Goal: Task Accomplishment & Management: Use online tool/utility

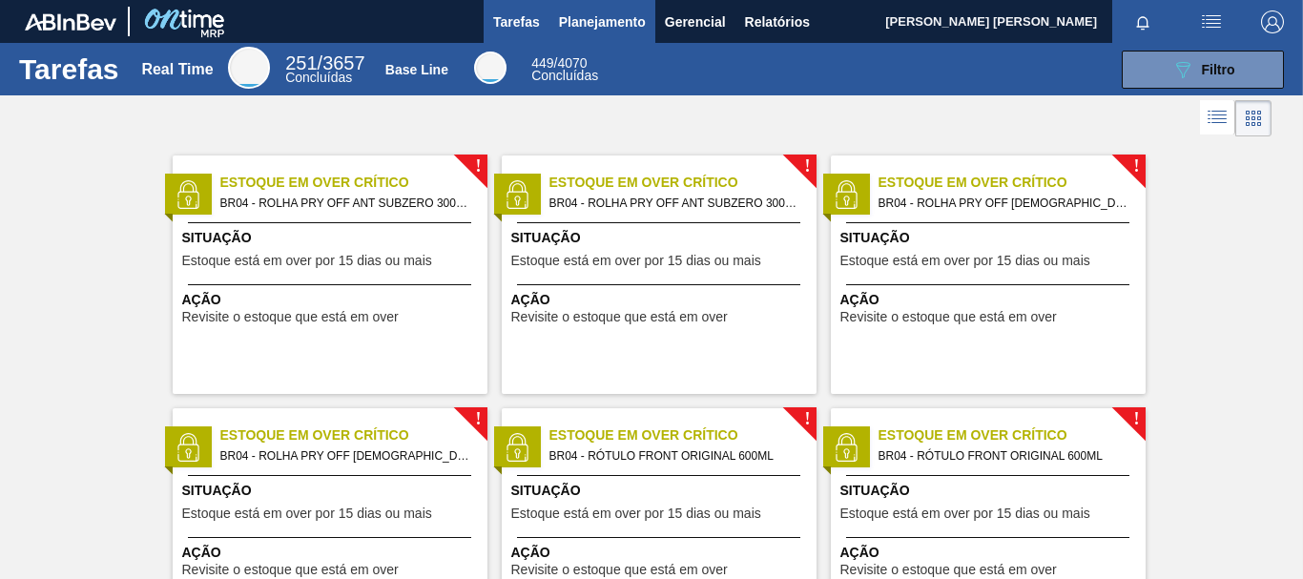
click at [614, 35] on button "Planejamento" at bounding box center [603, 21] width 106 height 43
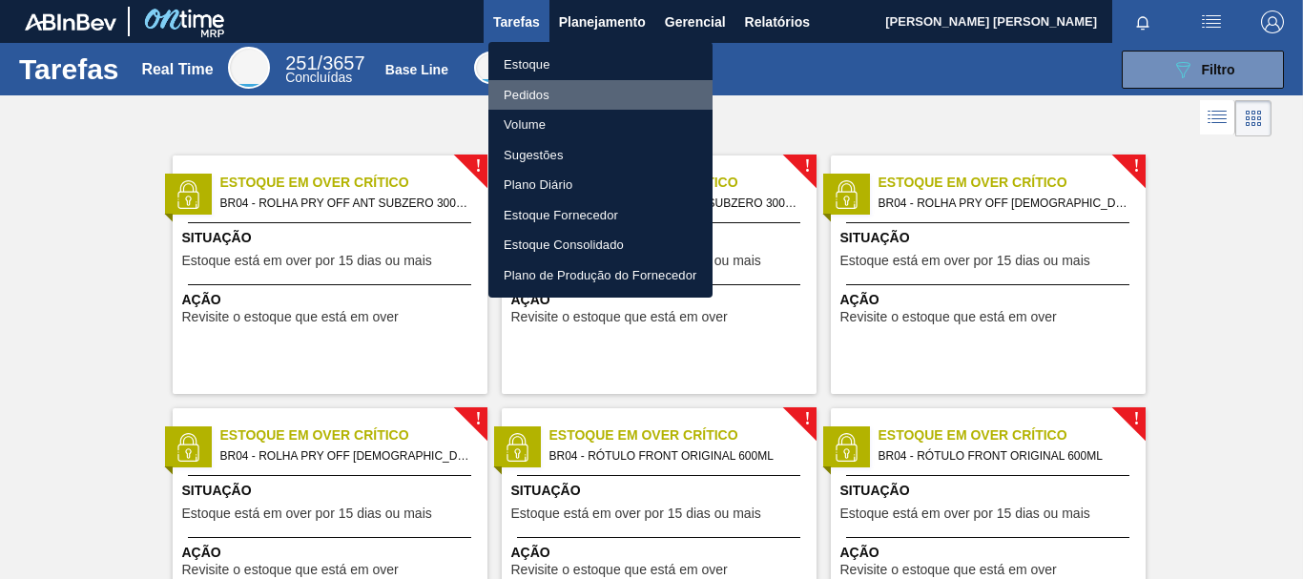
click at [552, 98] on li "Pedidos" at bounding box center [601, 95] width 224 height 31
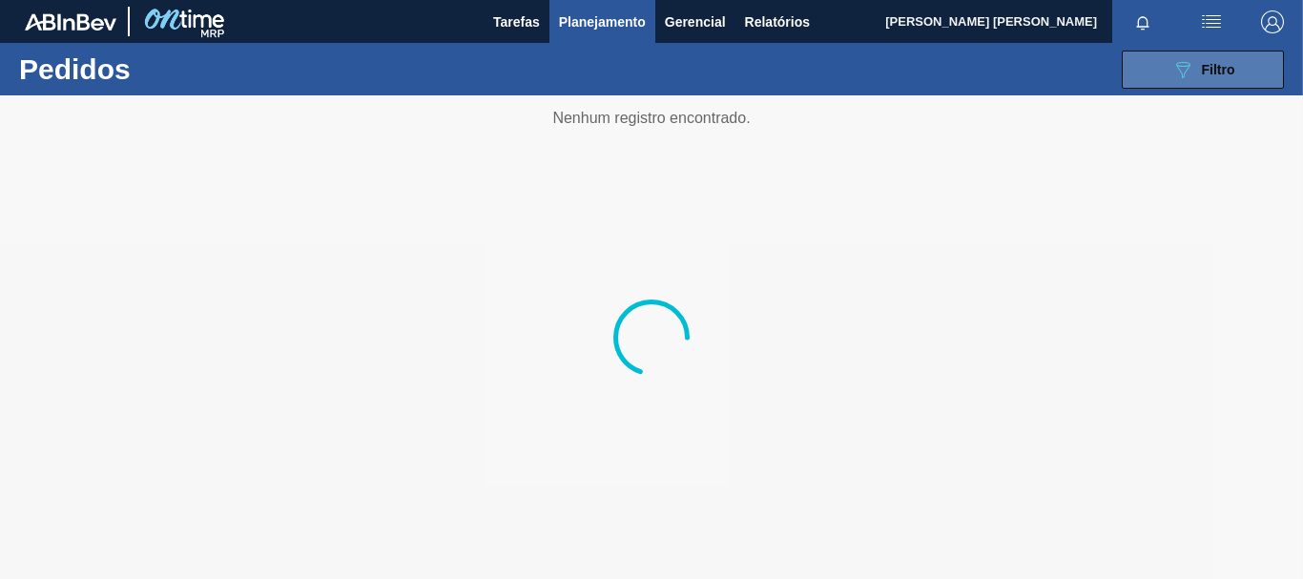
click at [1177, 75] on icon "089F7B8B-B2A5-4AFE-B5C0-19BA573D28AC" at bounding box center [1183, 69] width 23 height 23
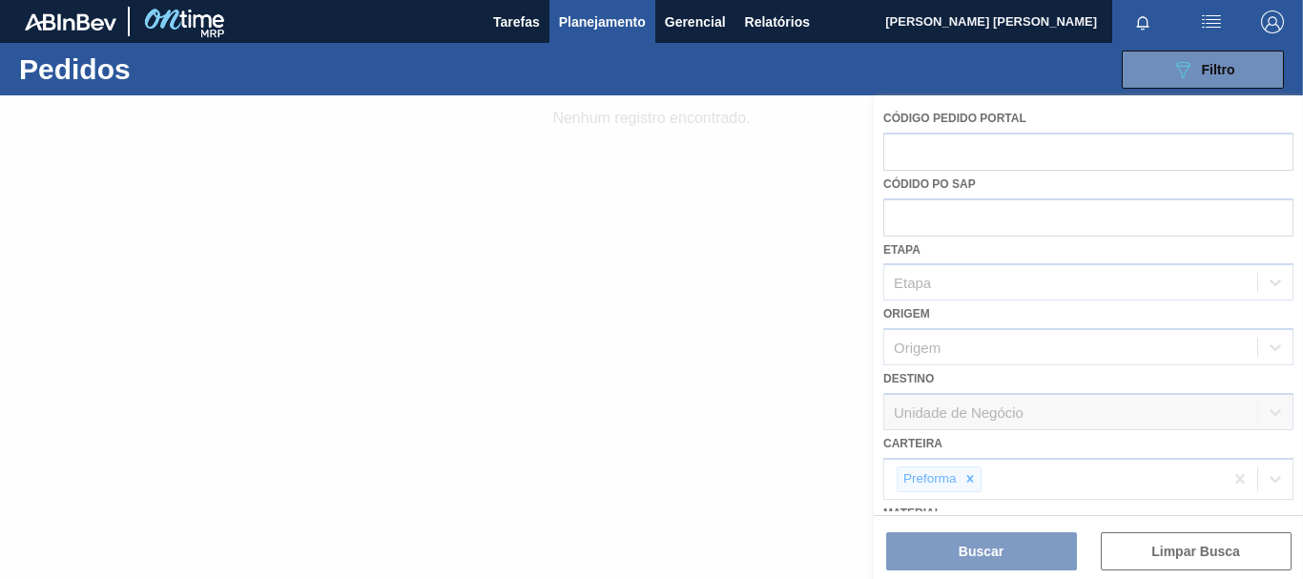
click at [1302, 314] on div at bounding box center [651, 337] width 1303 height 484
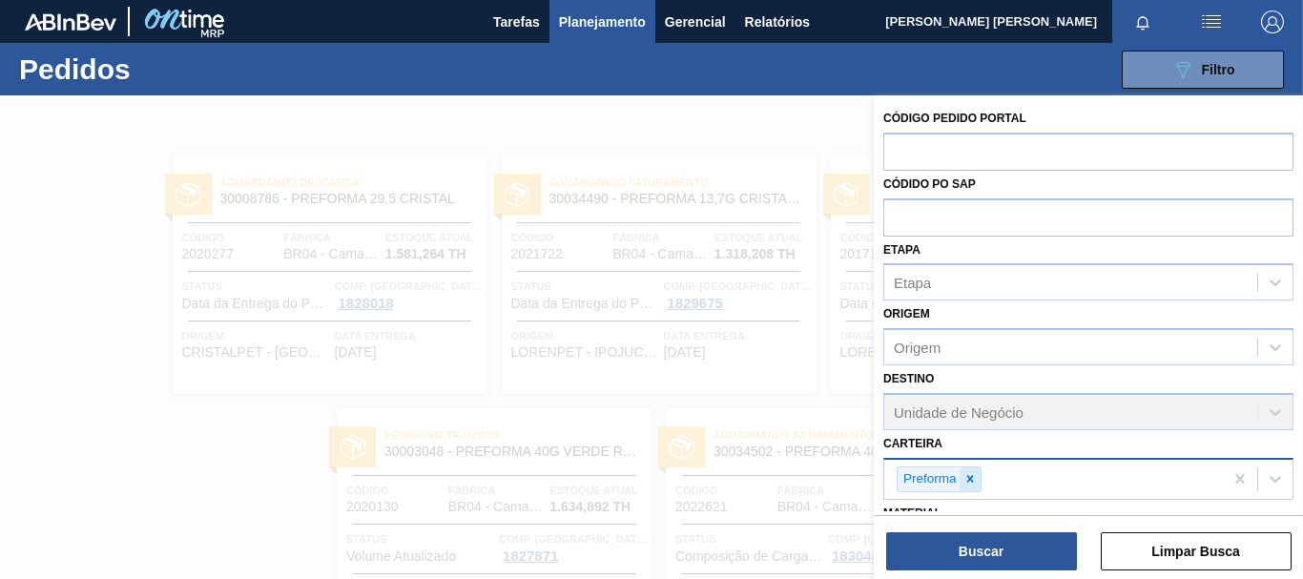
click at [968, 480] on icon at bounding box center [970, 479] width 7 height 7
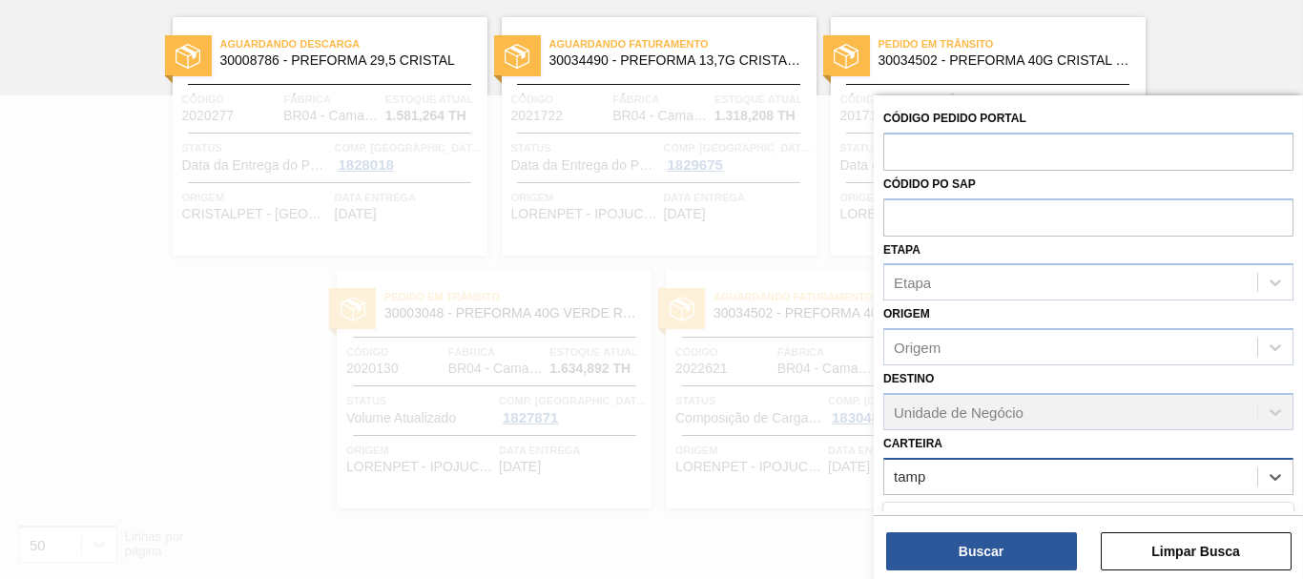
type input "tamp"
click at [1296, 390] on div "Código Pedido Portal Códido PO SAP Etapa Etapa Origem Origem Destino Unidade de…" at bounding box center [1088, 413] width 429 height 637
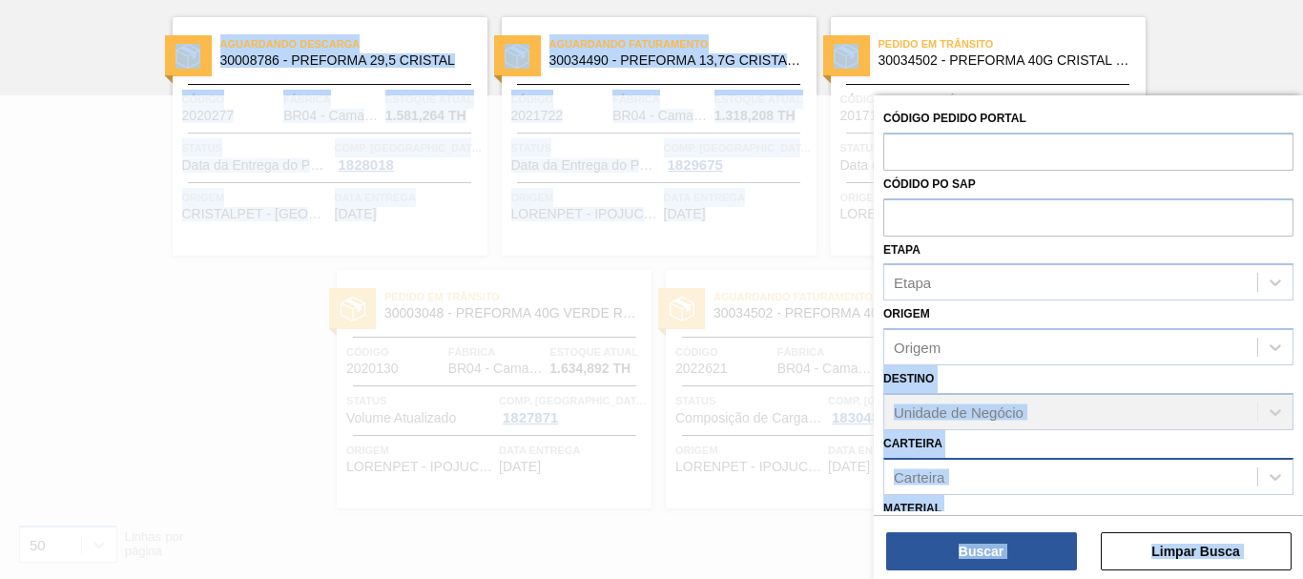
drag, startPoint x: 1298, startPoint y: 348, endPoint x: 1302, endPoint y: 394, distance: 46.0
click at [1302, 394] on main "Tarefas Planejamento Gerencial Relatórios [PERSON_NAME] [PERSON_NAME] todas com…" at bounding box center [651, 289] width 1303 height 579
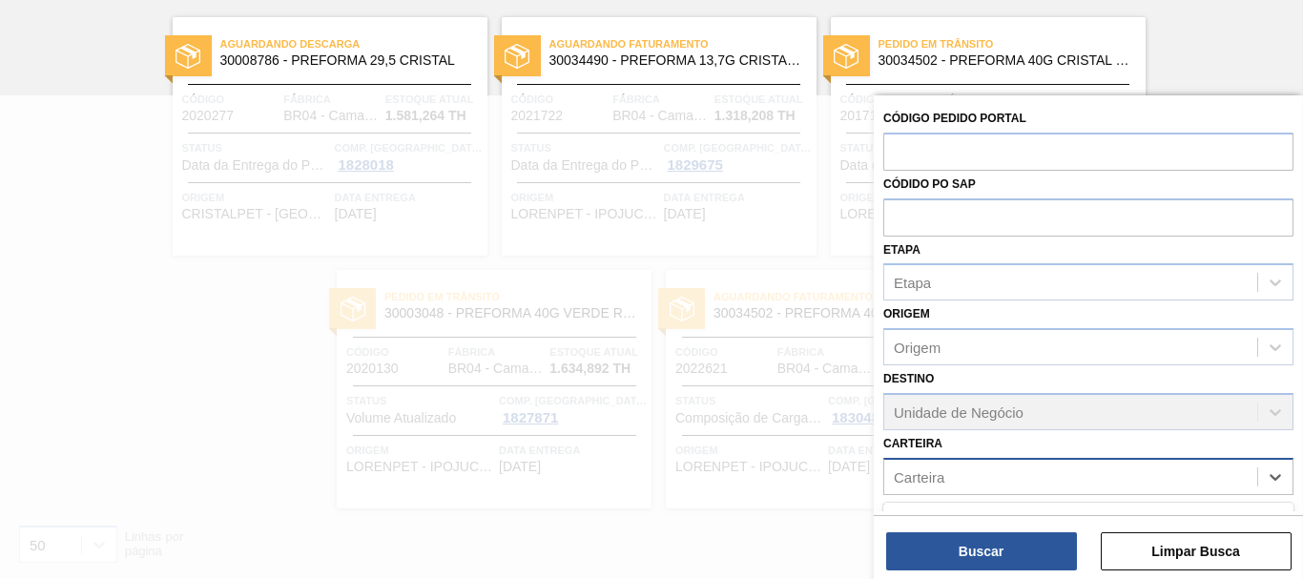
click at [1179, 464] on div "Carteira" at bounding box center [1071, 477] width 373 height 28
type input "tam"
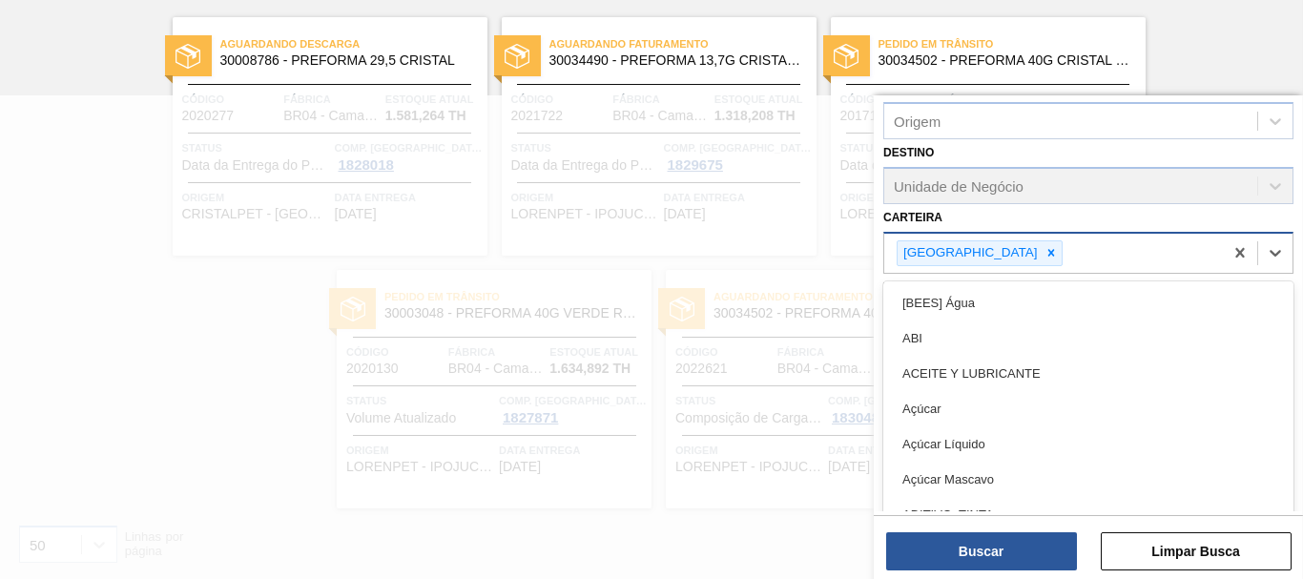
click at [1029, 258] on div "[GEOGRAPHIC_DATA]" at bounding box center [1054, 253] width 339 height 39
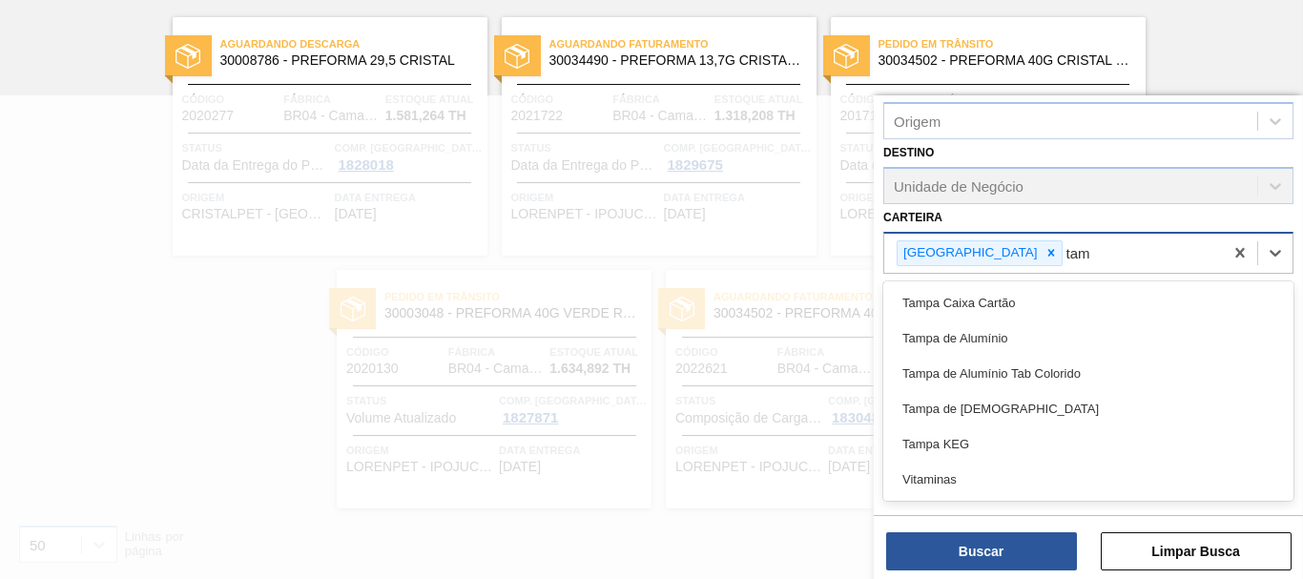
type input "tamp"
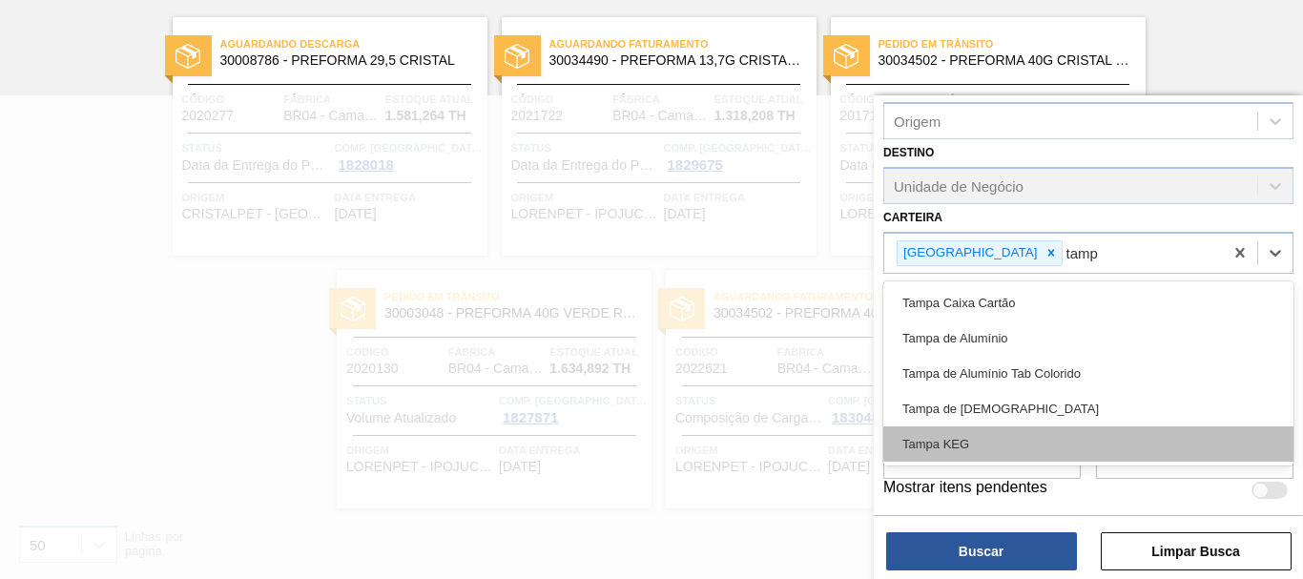
click at [1011, 440] on div "Tampa KEG" at bounding box center [1089, 444] width 410 height 35
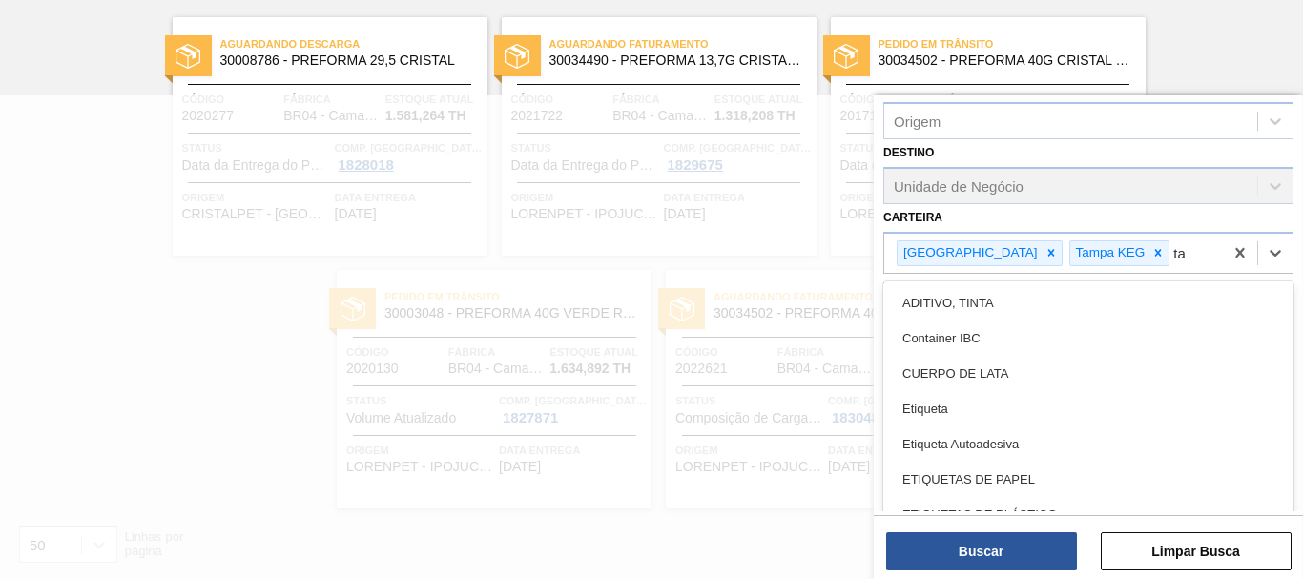
type input "t"
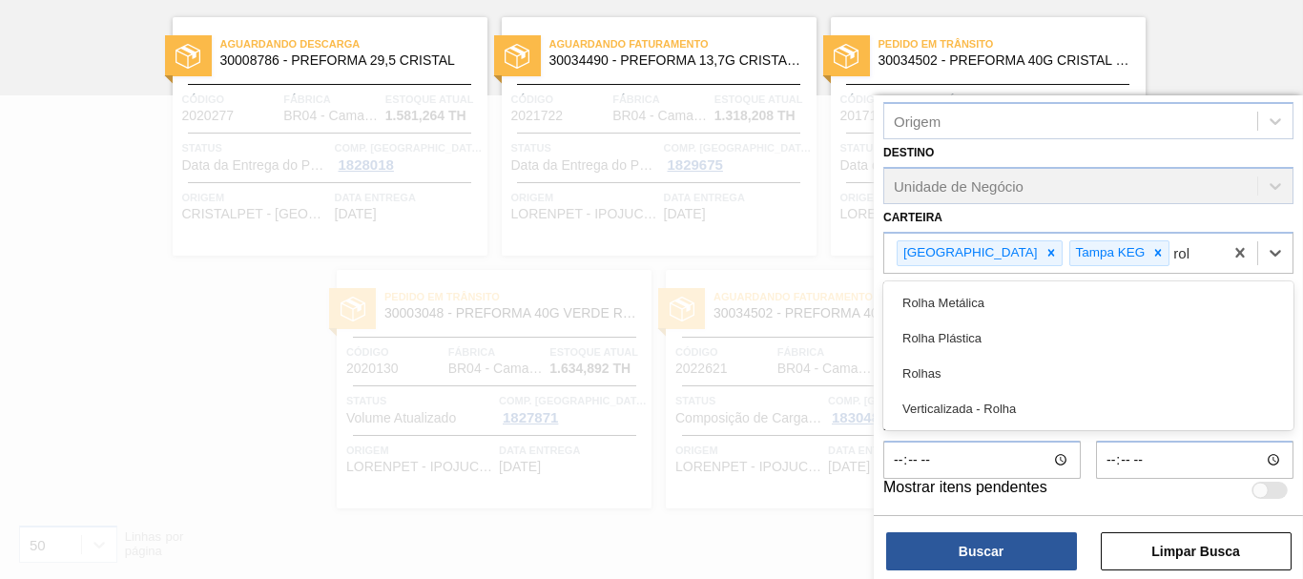
type input "rolh"
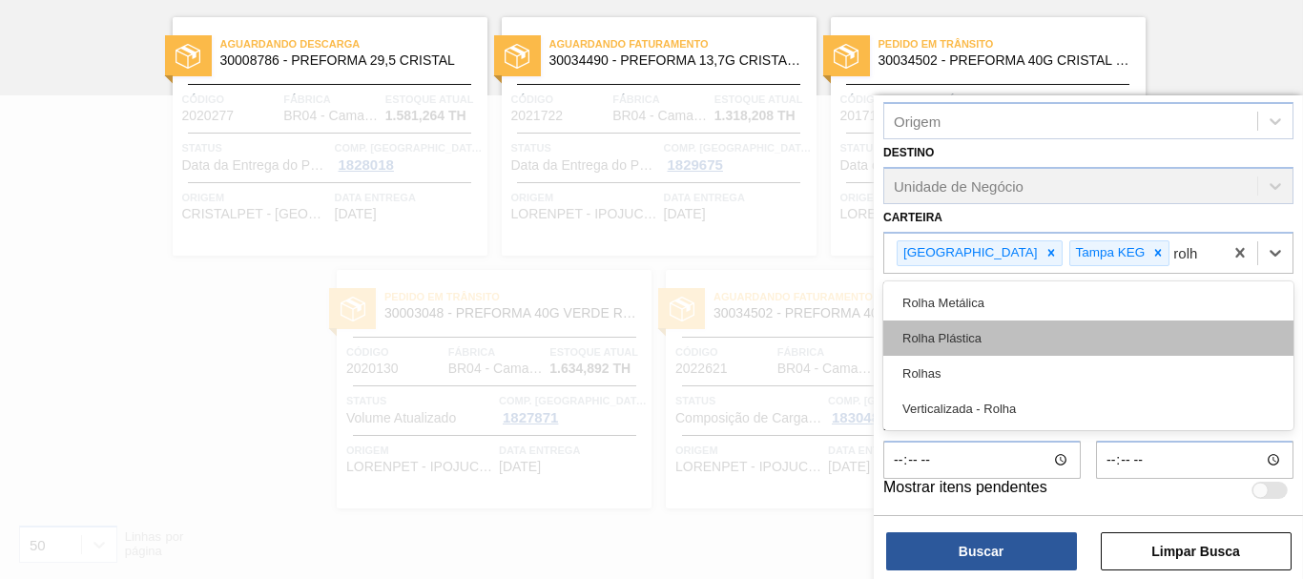
click at [946, 340] on div "Rolha Plástica" at bounding box center [1089, 338] width 410 height 35
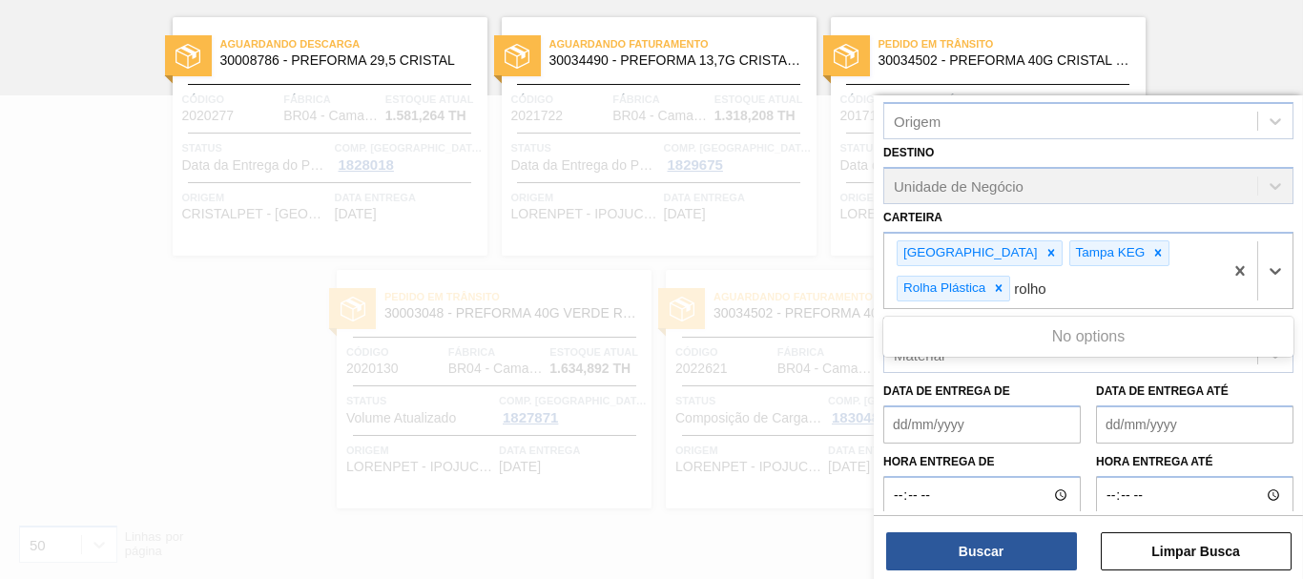
type input "rolh"
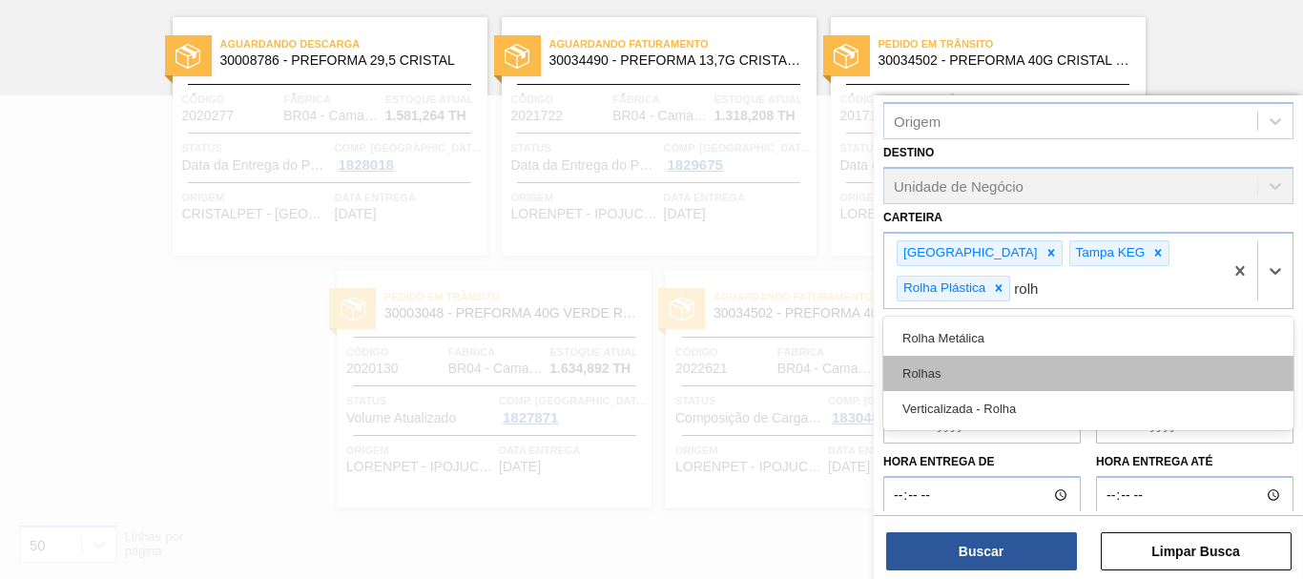
click at [1005, 373] on div "Rolhas" at bounding box center [1089, 373] width 410 height 35
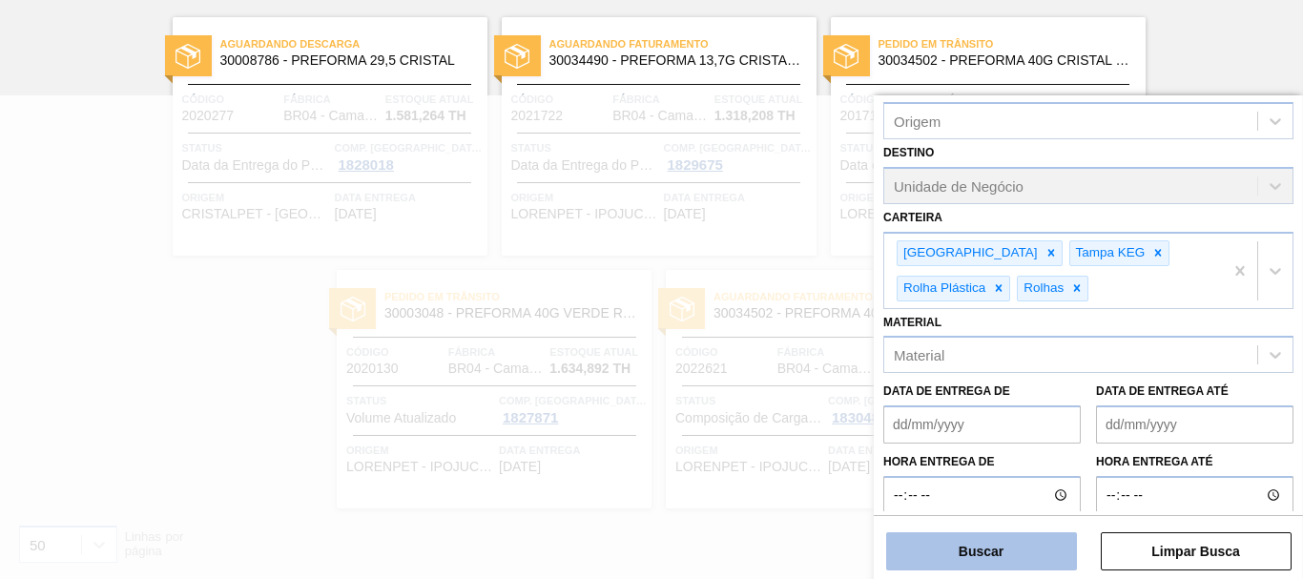
click at [1001, 564] on button "Buscar" at bounding box center [981, 551] width 191 height 38
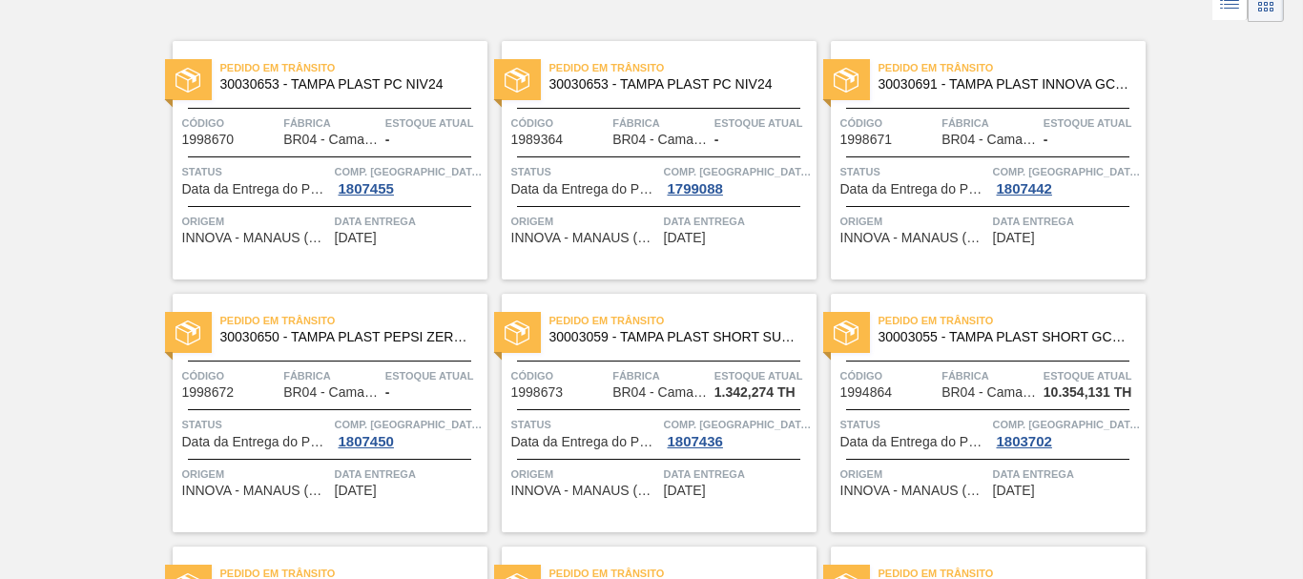
scroll to position [153, 0]
